Goal: Check status: Check status

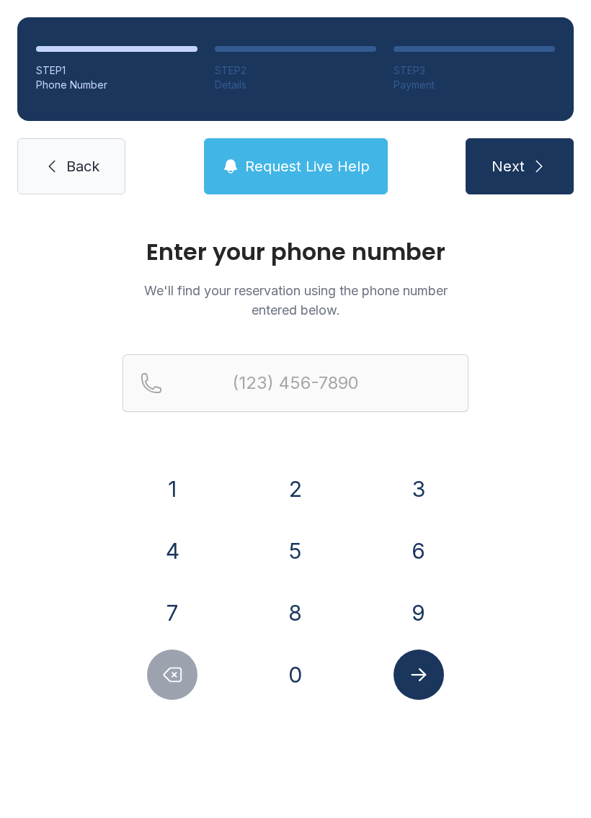
click at [405, 607] on button "9" at bounding box center [418, 613] width 50 height 50
click at [311, 683] on button "0" at bounding box center [295, 675] width 50 height 50
click at [189, 544] on button "4" at bounding box center [172, 551] width 50 height 50
click at [189, 543] on button "4" at bounding box center [172, 551] width 50 height 50
click at [293, 605] on button "8" at bounding box center [295, 613] width 50 height 50
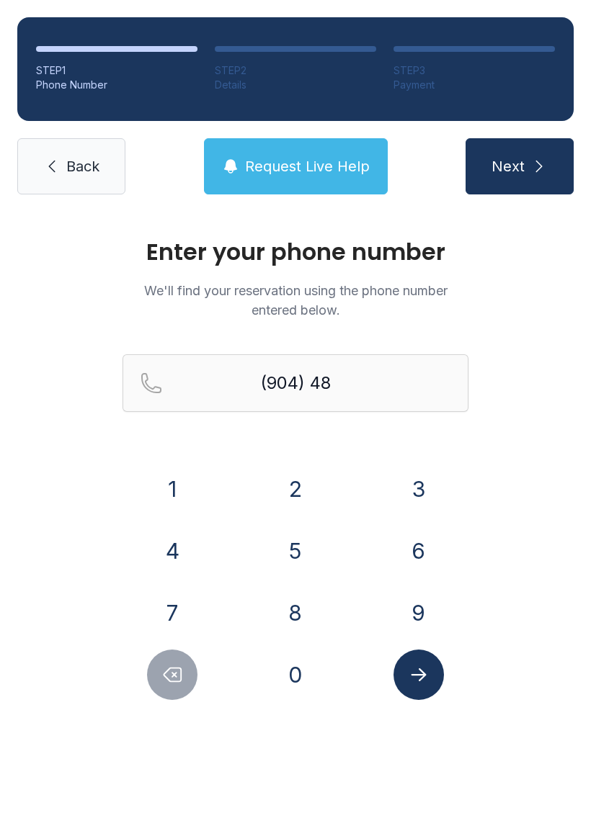
click at [293, 698] on button "0" at bounding box center [295, 675] width 50 height 50
click at [184, 560] on button "4" at bounding box center [172, 551] width 50 height 50
click at [410, 498] on button "3" at bounding box center [418, 489] width 50 height 50
click at [291, 558] on button "5" at bounding box center [295, 551] width 50 height 50
click at [186, 491] on button "1" at bounding box center [172, 489] width 50 height 50
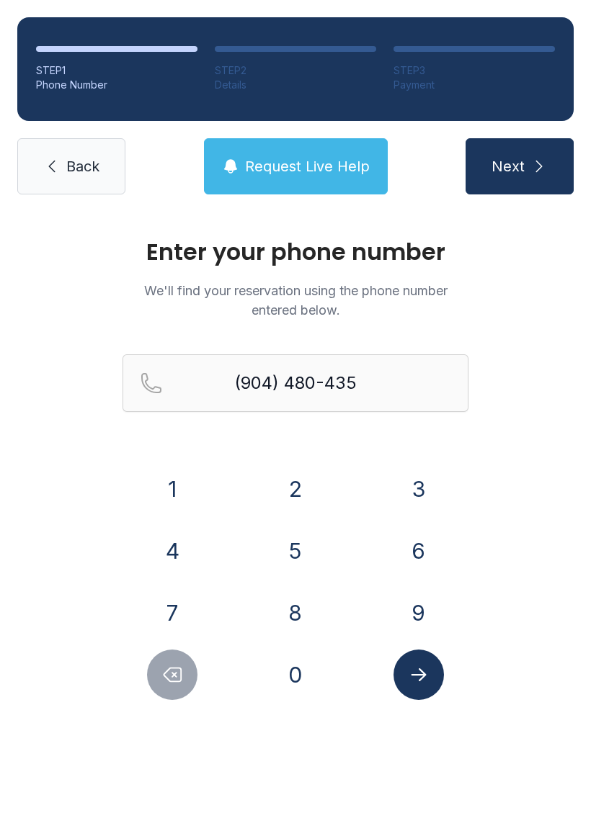
type input "[PHONE_NUMBER]"
click at [425, 677] on icon "Submit lookup form" at bounding box center [419, 675] width 22 height 22
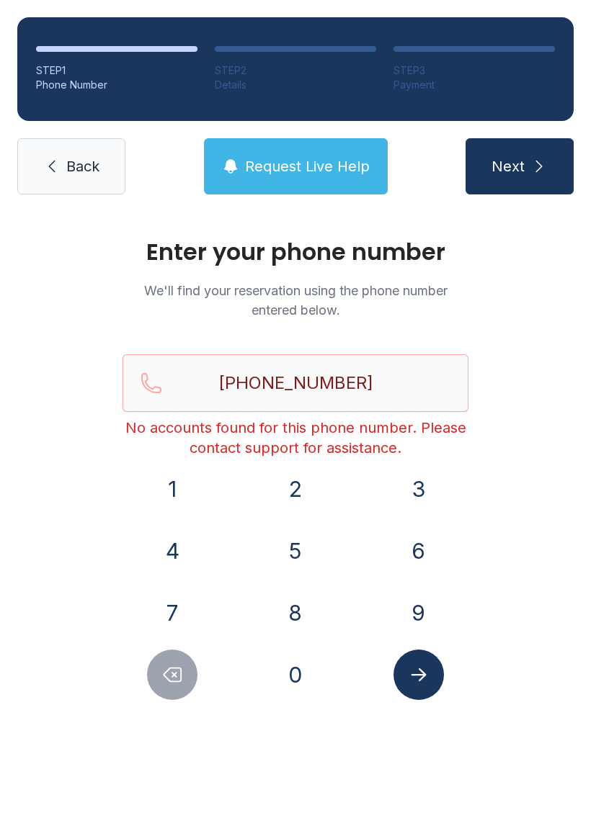
click at [85, 164] on span "Back" at bounding box center [82, 166] width 33 height 20
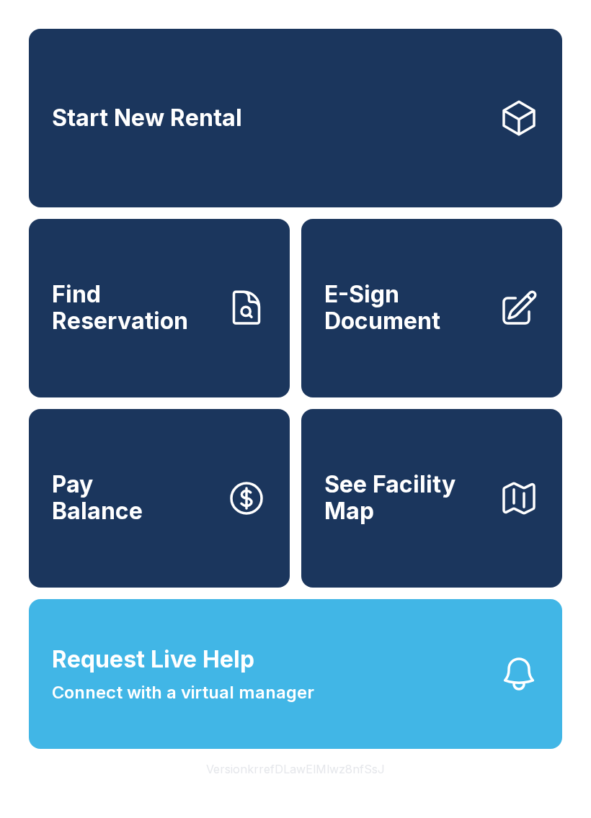
click at [213, 354] on link "Find Reservation" at bounding box center [159, 308] width 261 height 179
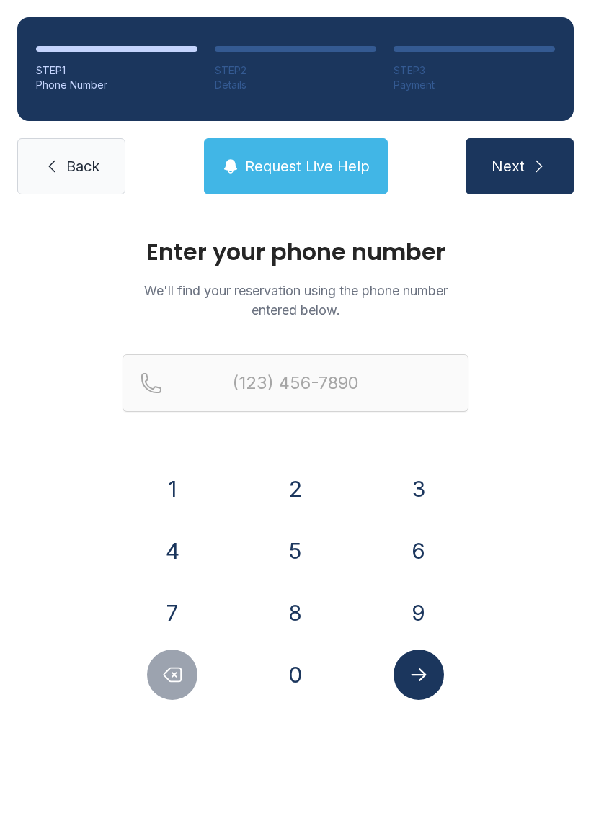
click at [411, 599] on button "9" at bounding box center [418, 613] width 50 height 50
click at [305, 676] on button "0" at bounding box center [295, 675] width 50 height 50
click at [181, 543] on button "4" at bounding box center [172, 551] width 50 height 50
click at [293, 614] on button "8" at bounding box center [295, 613] width 50 height 50
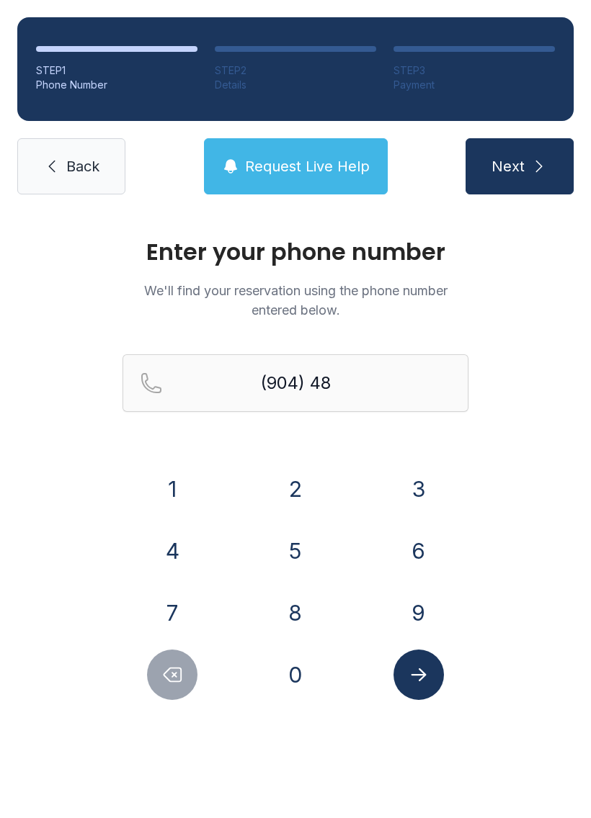
click at [301, 674] on button "0" at bounding box center [295, 675] width 50 height 50
click at [174, 543] on button "4" at bounding box center [172, 551] width 50 height 50
click at [407, 485] on button "3" at bounding box center [418, 489] width 50 height 50
click at [290, 536] on button "5" at bounding box center [295, 551] width 50 height 50
click at [159, 483] on button "1" at bounding box center [172, 489] width 50 height 50
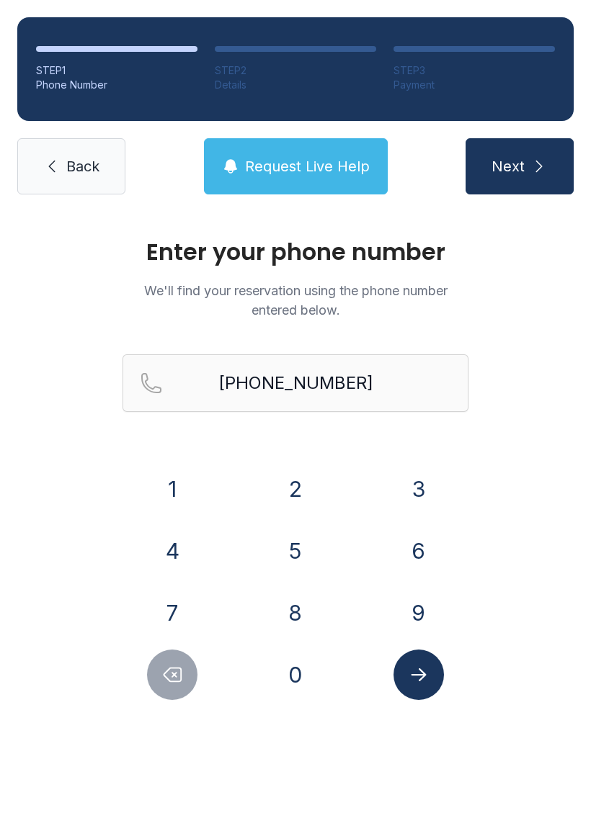
click at [441, 671] on button "Submit lookup form" at bounding box center [418, 675] width 50 height 50
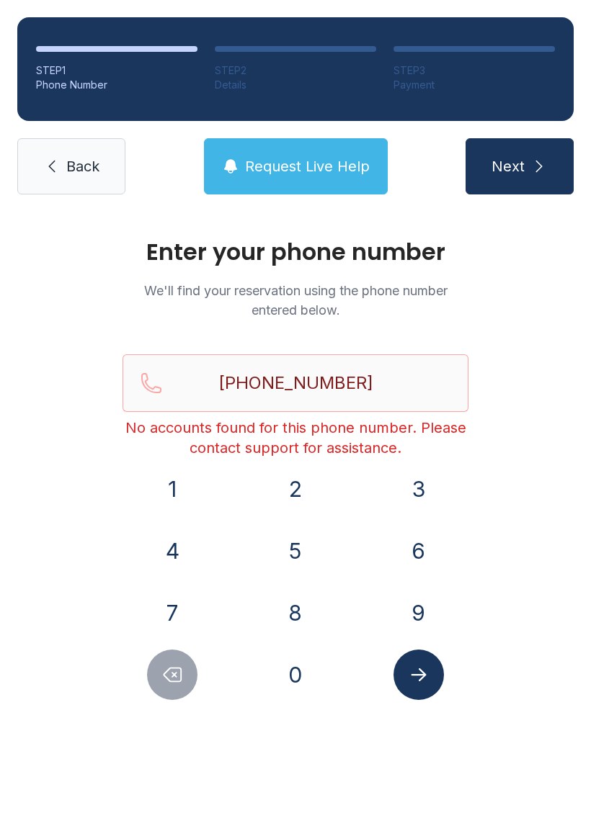
click at [168, 688] on button "Delete number" at bounding box center [172, 675] width 50 height 50
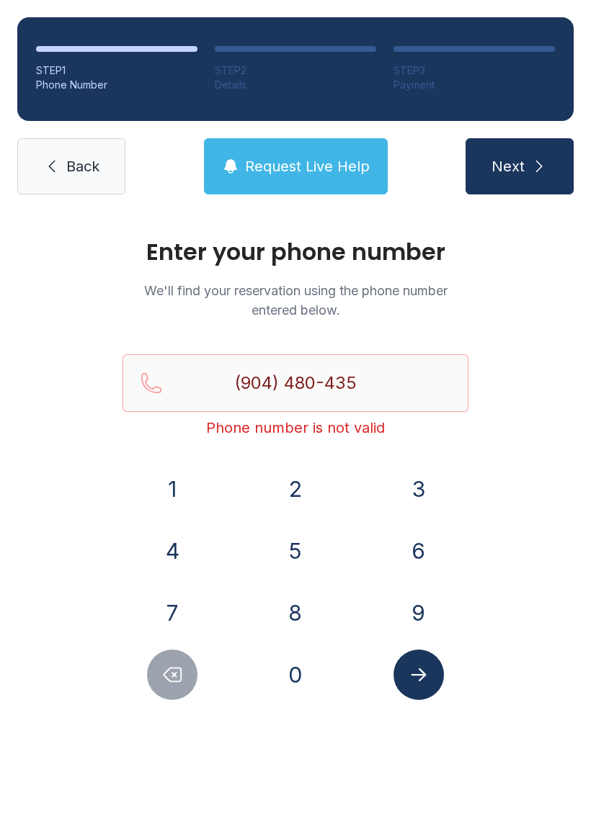
click at [167, 688] on button "Delete number" at bounding box center [172, 675] width 50 height 50
click at [177, 682] on icon "Delete number" at bounding box center [172, 676] width 17 height 14
click at [177, 689] on button "Delete number" at bounding box center [172, 675] width 50 height 50
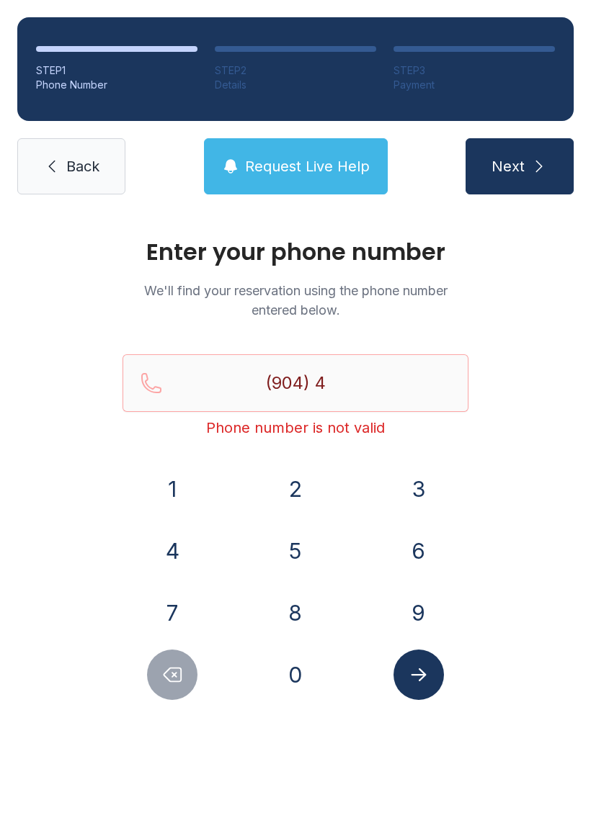
click at [175, 694] on button "Delete number" at bounding box center [172, 675] width 50 height 50
click at [173, 700] on button "Delete number" at bounding box center [172, 675] width 50 height 50
type input "(9"
click at [173, 700] on button "Delete number" at bounding box center [172, 675] width 50 height 50
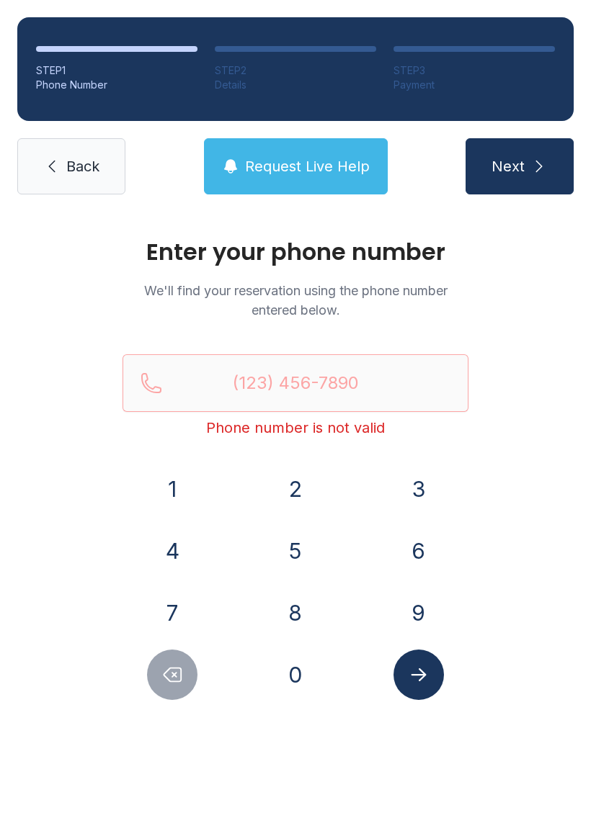
click at [164, 698] on button "Delete number" at bounding box center [172, 675] width 50 height 50
